Goal: Check status: Check status

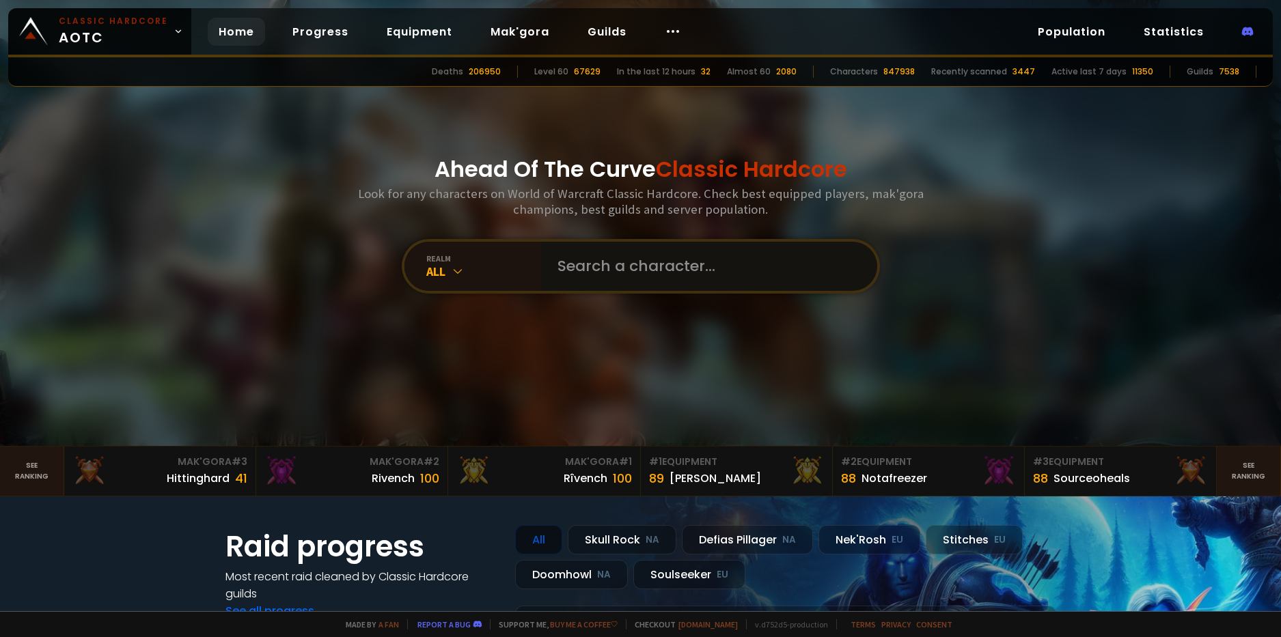
click at [655, 269] on input "text" at bounding box center [704, 266] width 311 height 49
click at [483, 279] on div "All" at bounding box center [483, 272] width 115 height 16
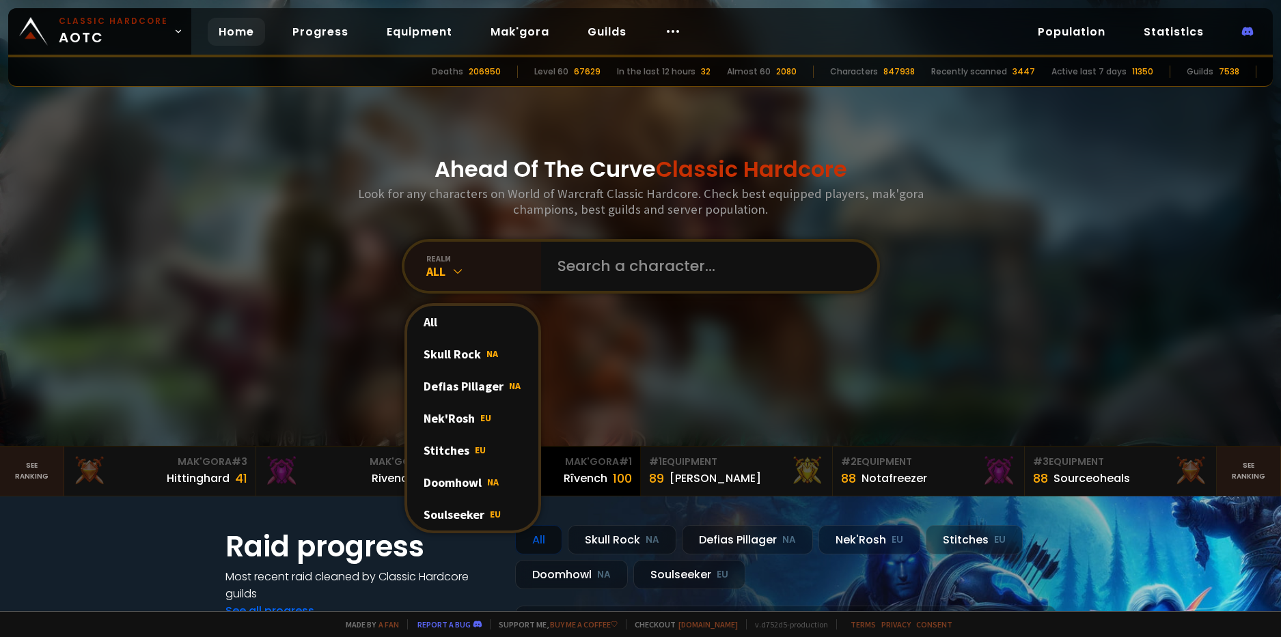
click at [463, 506] on div "Soulseeker EU" at bounding box center [472, 515] width 131 height 32
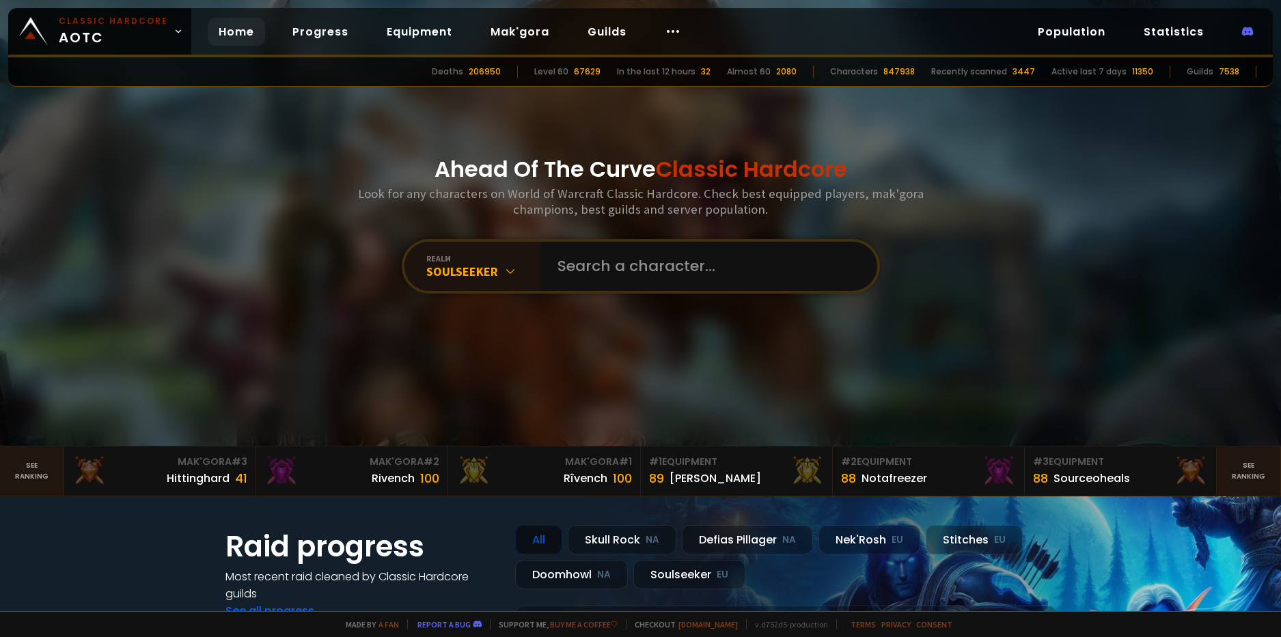
click at [647, 239] on div "realm Soulseeker" at bounding box center [641, 266] width 478 height 55
click at [641, 268] on input "text" at bounding box center [704, 266] width 311 height 49
type input "vistas"
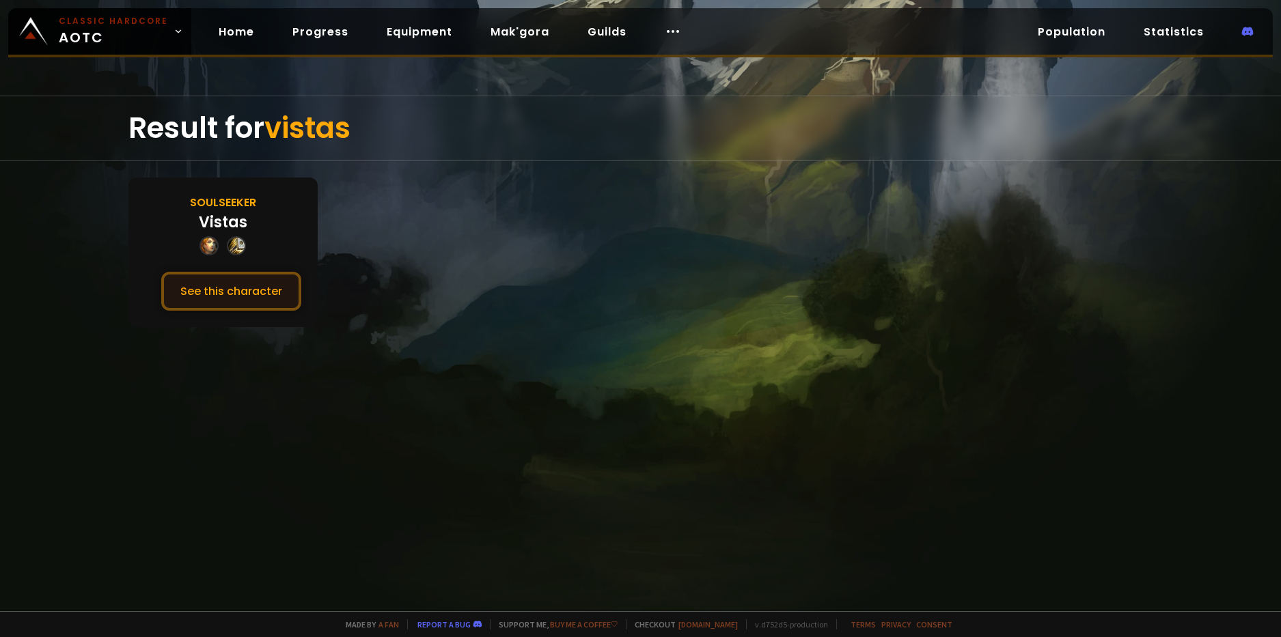
click at [246, 284] on button "See this character" at bounding box center [231, 291] width 140 height 39
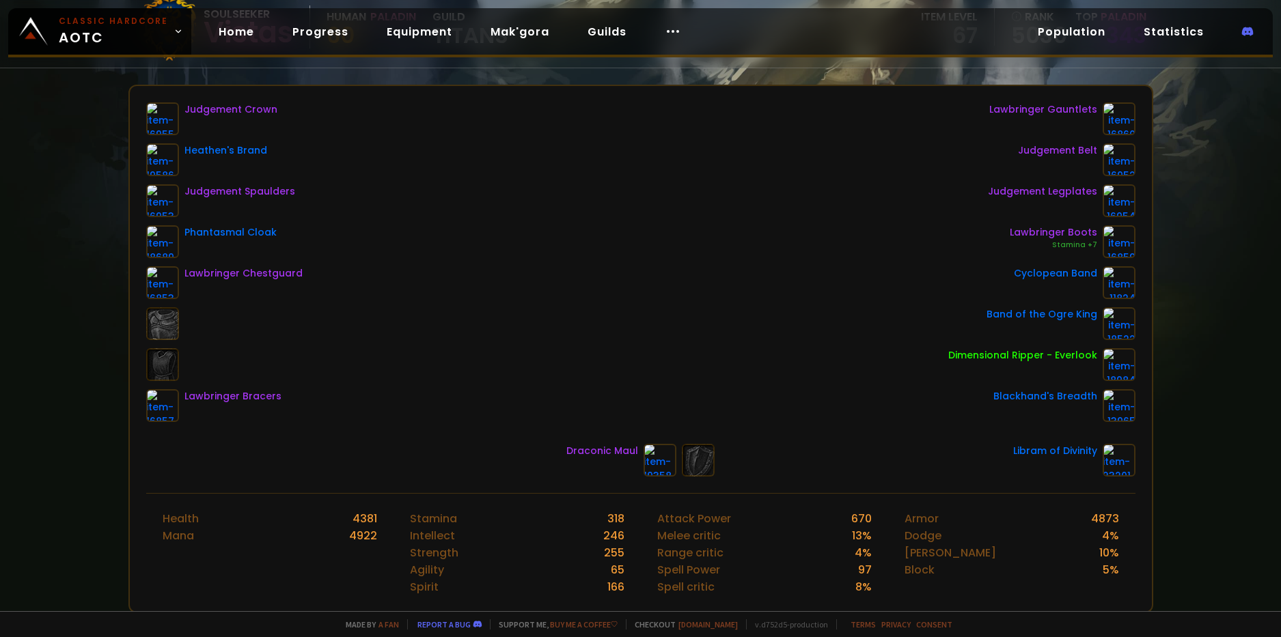
scroll to position [137, 0]
